Goal: Information Seeking & Learning: Learn about a topic

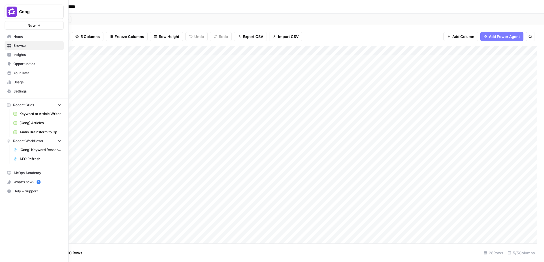
click at [7, 37] on icon at bounding box center [9, 37] width 4 height 4
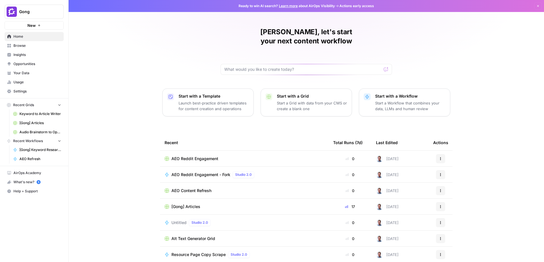
click at [26, 124] on span "[Gong] Articles" at bounding box center [40, 122] width 42 height 5
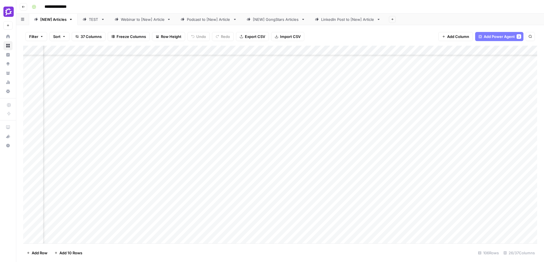
scroll to position [156, 0]
click at [25, 87] on div "Add Column" at bounding box center [280, 145] width 514 height 198
click at [29, 88] on div "Add Column" at bounding box center [280, 145] width 514 height 198
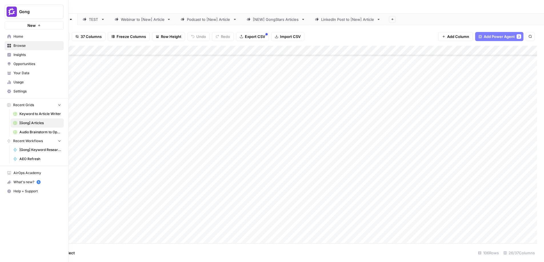
click at [20, 56] on span "Insights" at bounding box center [37, 54] width 48 height 5
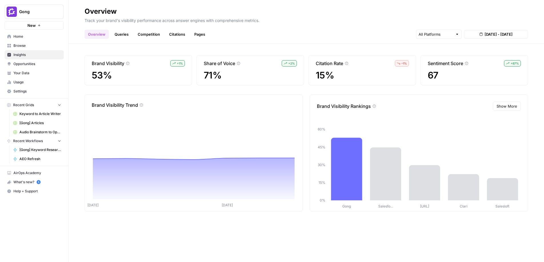
click at [122, 39] on header "Overview Track your brand's visibility performance across answer engines with c…" at bounding box center [306, 22] width 475 height 44
click at [120, 35] on link "Queries" at bounding box center [121, 34] width 21 height 9
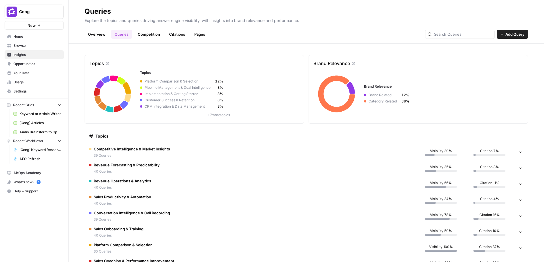
click at [199, 34] on link "Pages" at bounding box center [200, 34] width 18 height 9
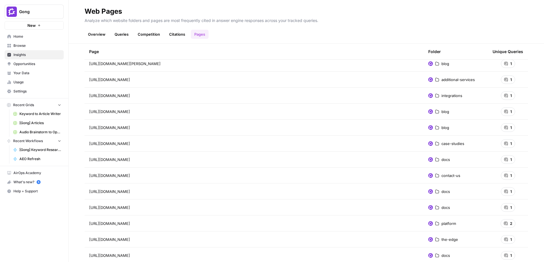
scroll to position [177, 0]
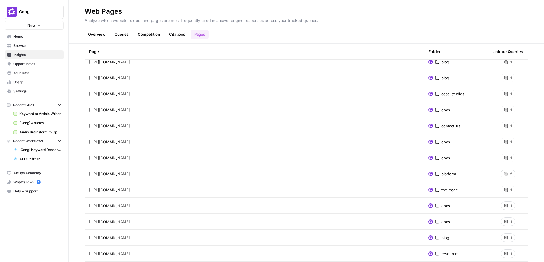
click at [509, 93] on div "1" at bounding box center [508, 94] width 14 height 9
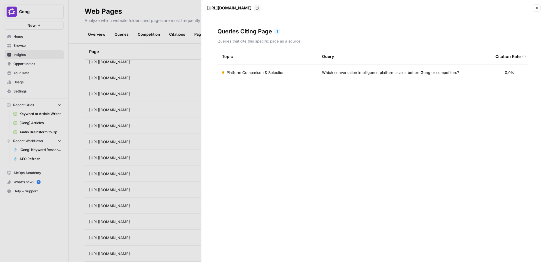
click at [147, 50] on div at bounding box center [272, 131] width 544 height 262
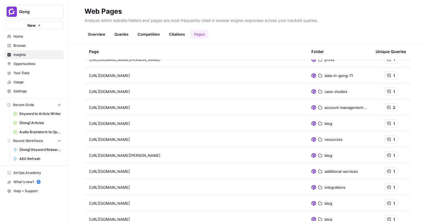
scroll to position [35, 0]
